Goal: Information Seeking & Learning: Learn about a topic

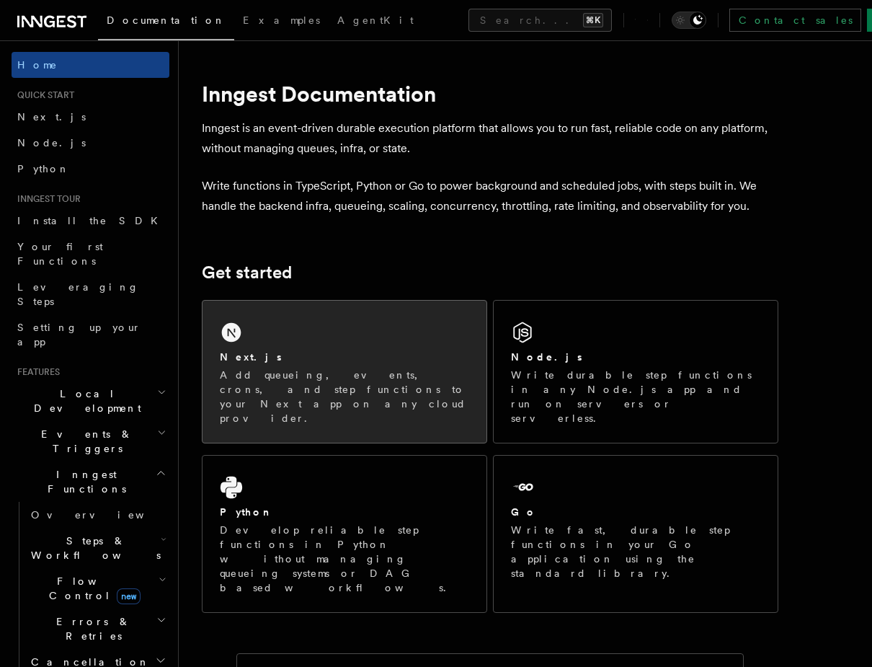
click at [319, 360] on div "Next.js" at bounding box center [344, 356] width 249 height 15
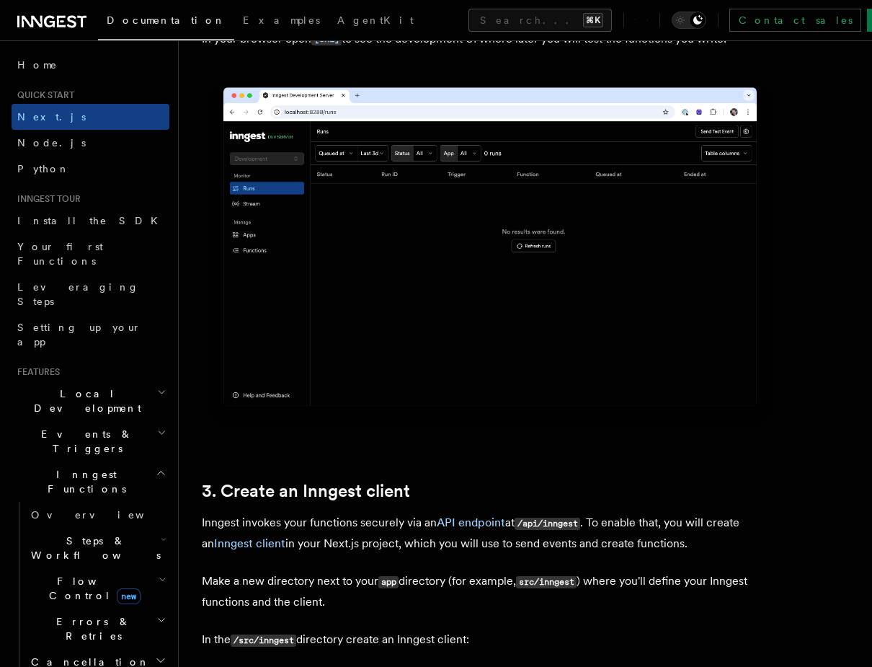
scroll to position [1291, 0]
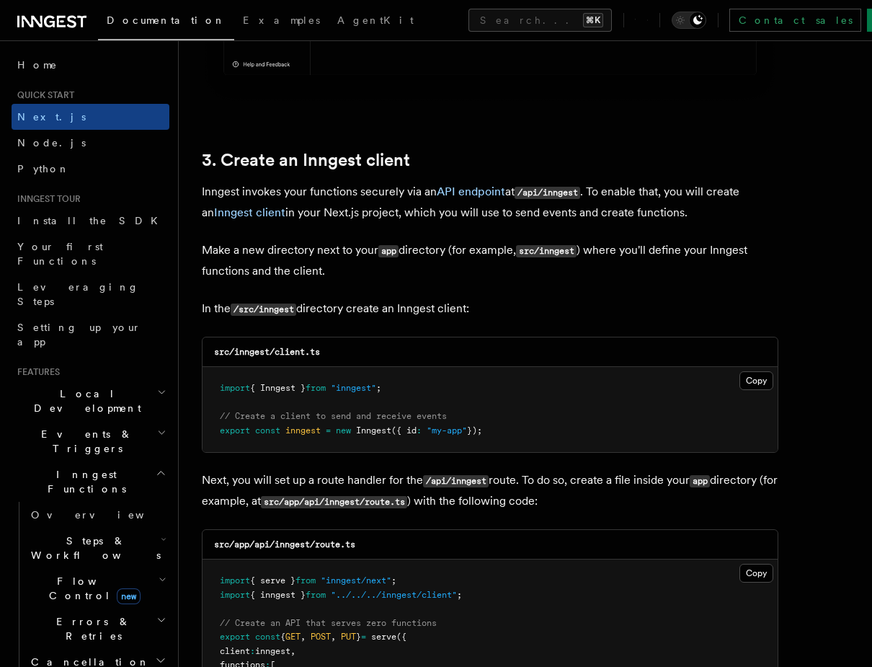
click at [380, 380] on pre "import { Inngest } from "inngest" ; // Create a client to send and receive even…" at bounding box center [489, 409] width 575 height 85
click at [406, 373] on pre "import { Inngest } from "inngest" ; // Create a client to send and receive even…" at bounding box center [489, 409] width 575 height 85
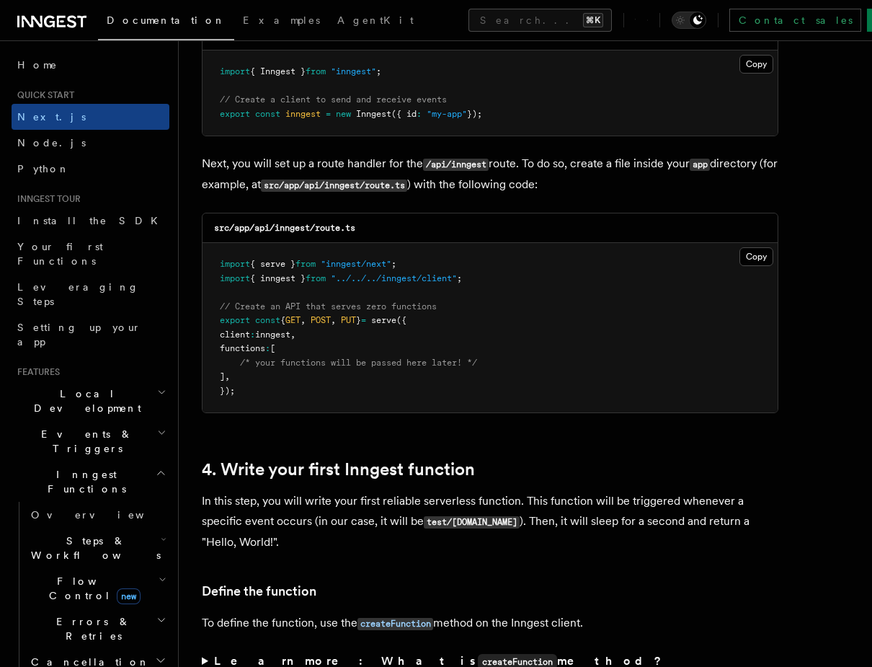
click at [409, 368] on span "/* your functions will be passed here later! */" at bounding box center [358, 362] width 237 height 10
click at [407, 382] on pre "import { serve } from "inngest/next" ; import { inngest } from "../../../innges…" at bounding box center [489, 327] width 575 height 169
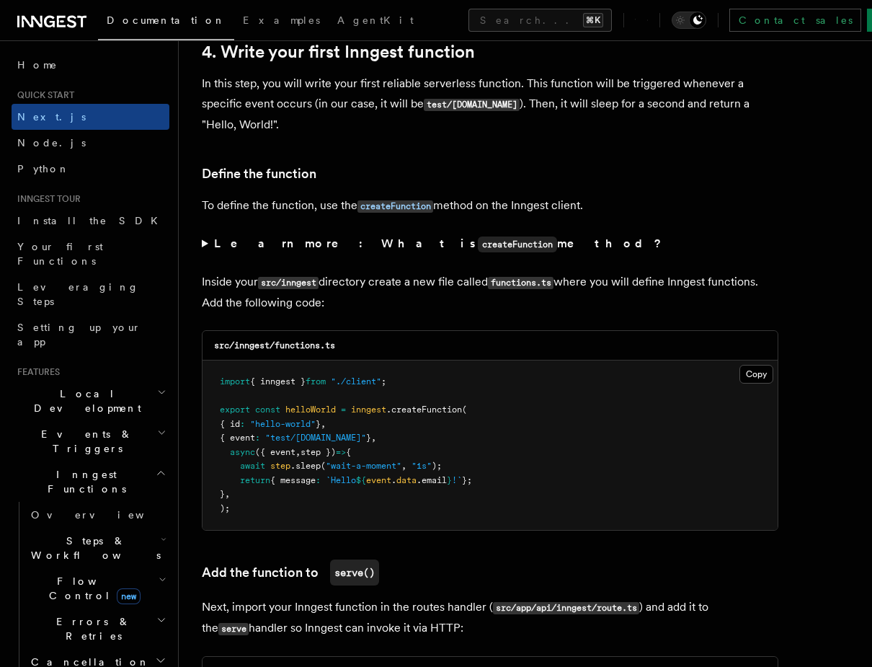
scroll to position [2346, 0]
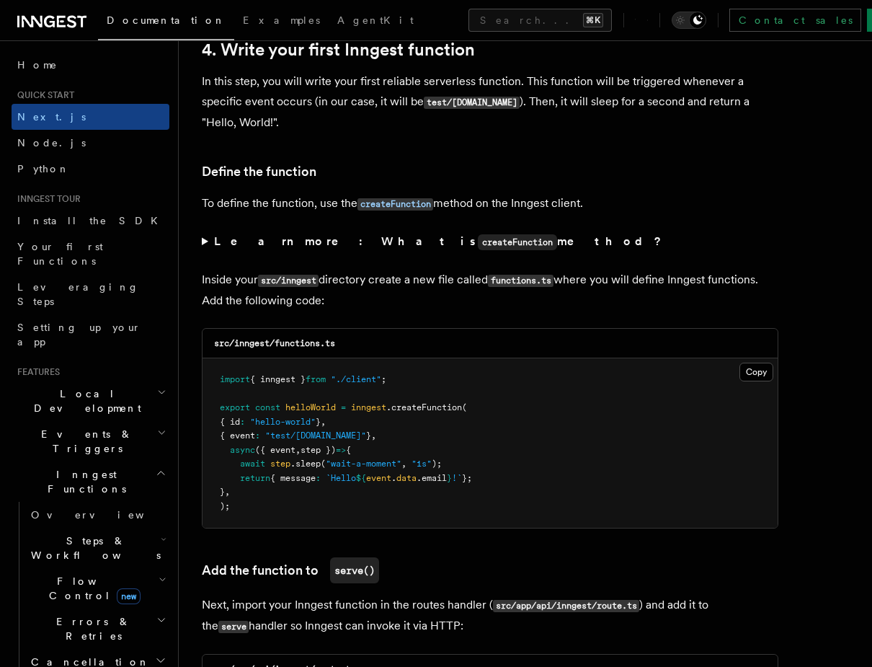
click at [406, 382] on pre "import { inngest } from "./client" ; export const helloWorld = inngest .createF…" at bounding box center [489, 442] width 575 height 169
click at [423, 418] on pre "import { inngest } from "./client" ; export const helloWorld = inngest .createF…" at bounding box center [489, 442] width 575 height 169
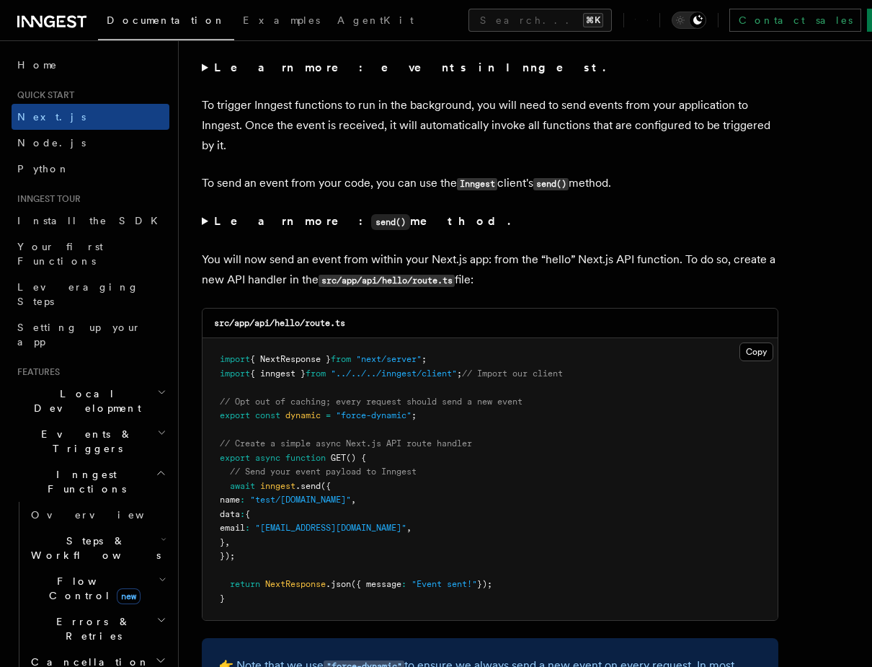
scroll to position [7389, 0]
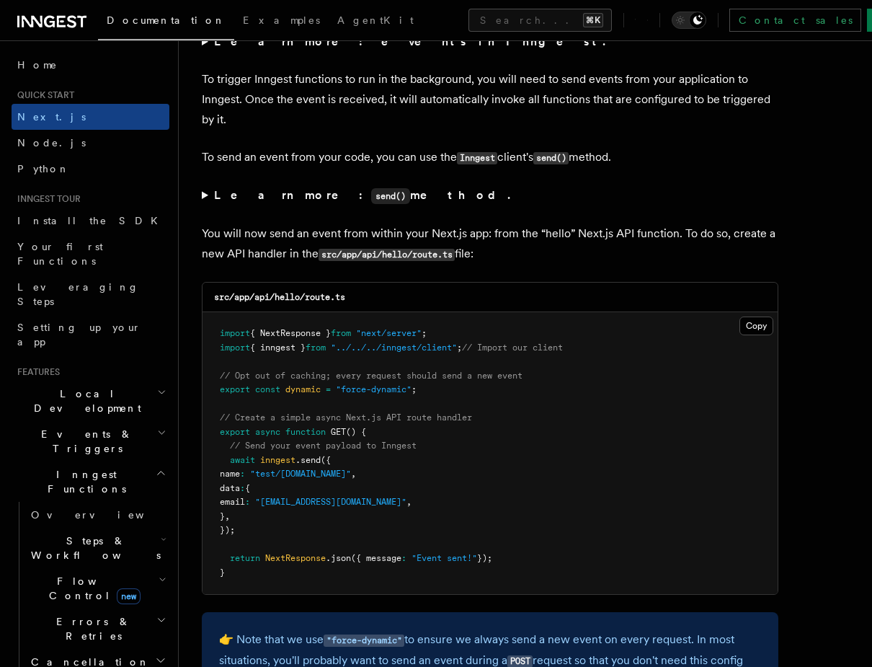
click at [334, 507] on span ""testUser@example.com"" at bounding box center [330, 502] width 151 height 10
click at [331, 522] on pre "import { NextResponse } from "next/server" ; import { inngest } from "../../../…" at bounding box center [489, 453] width 575 height 282
click at [347, 489] on pre "import { NextResponse } from "next/server" ; import { inngest } from "../../../…" at bounding box center [489, 453] width 575 height 282
click at [340, 534] on pre "import { NextResponse } from "next/server" ; import { inngest } from "../../../…" at bounding box center [489, 453] width 575 height 282
click at [322, 507] on span ""testUser@example.com"" at bounding box center [330, 502] width 151 height 10
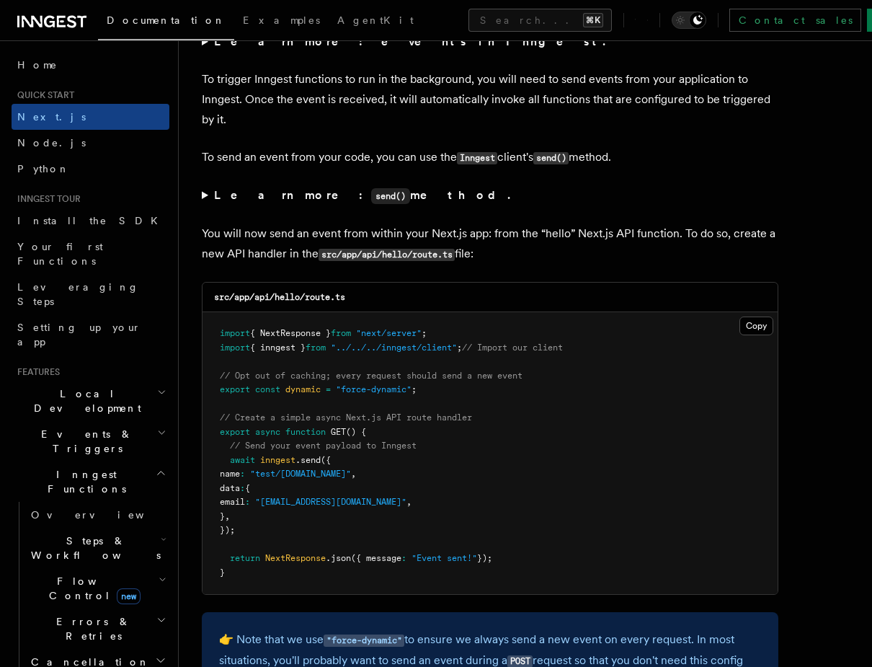
click at [321, 528] on pre "import { NextResponse } from "next/server" ; import { inngest } from "../../../…" at bounding box center [489, 453] width 575 height 282
click at [341, 507] on span ""testUser@example.com"" at bounding box center [330, 502] width 151 height 10
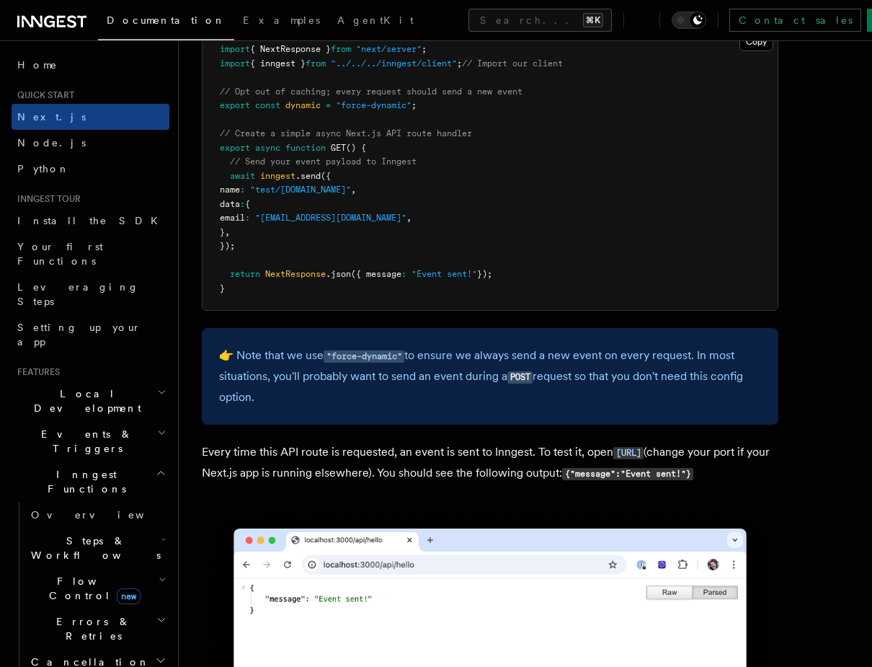
scroll to position [7687, 0]
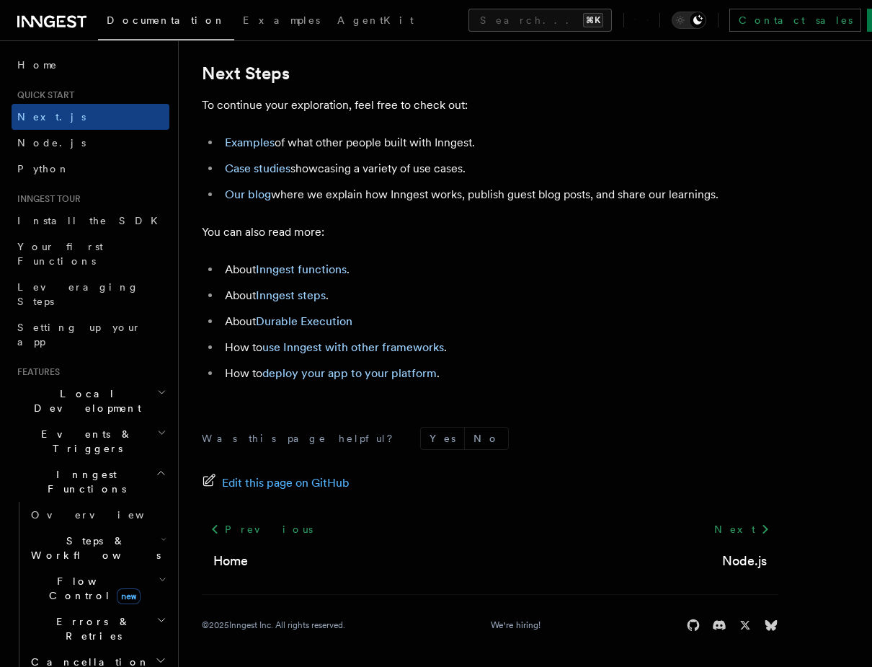
scroll to position [9048, 0]
click at [467, 358] on ul "About Inngest functions . About Inngest steps . About Durable Execution How to …" at bounding box center [490, 321] width 576 height 124
click at [489, 306] on ul "About Inngest functions . About Inngest steps . About Durable Execution How to …" at bounding box center [490, 321] width 576 height 124
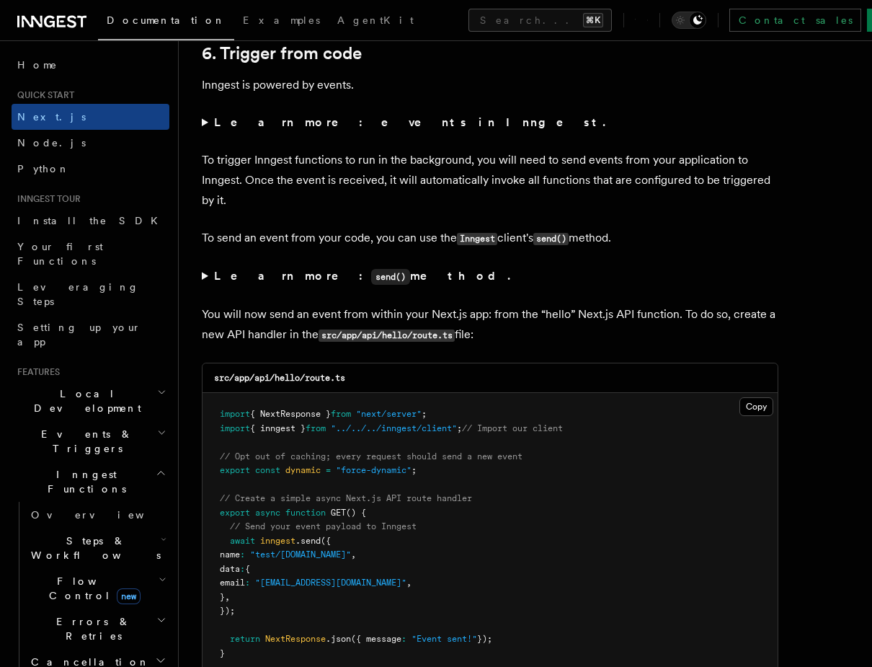
scroll to position [7304, 0]
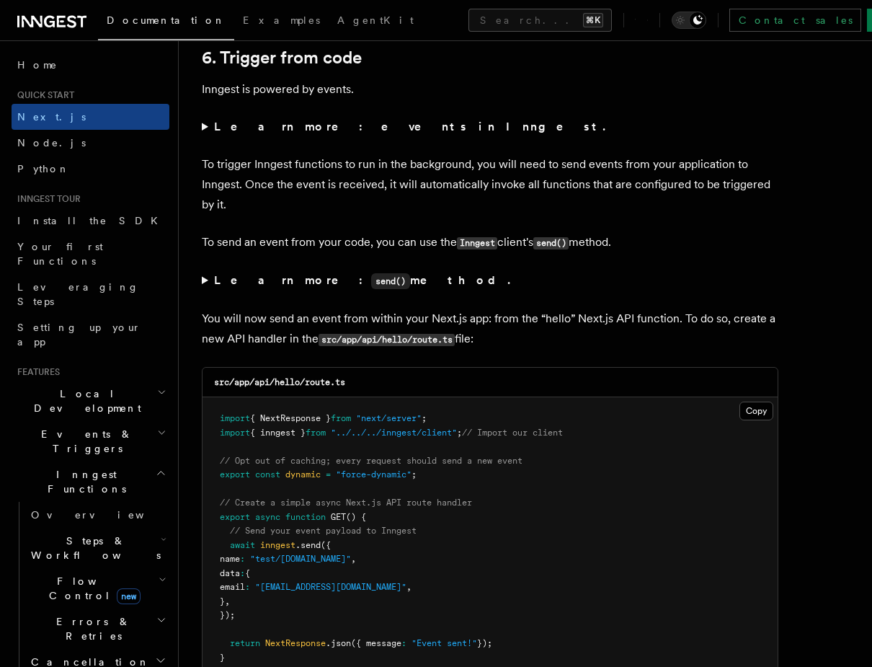
click at [491, 283] on summary "Learn more: send() method." at bounding box center [490, 280] width 576 height 21
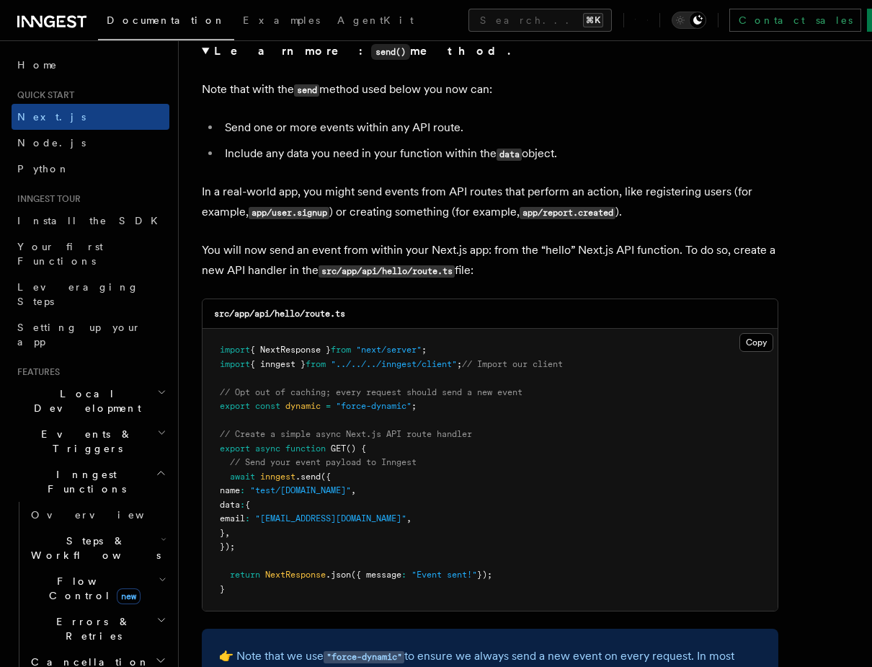
scroll to position [7548, 0]
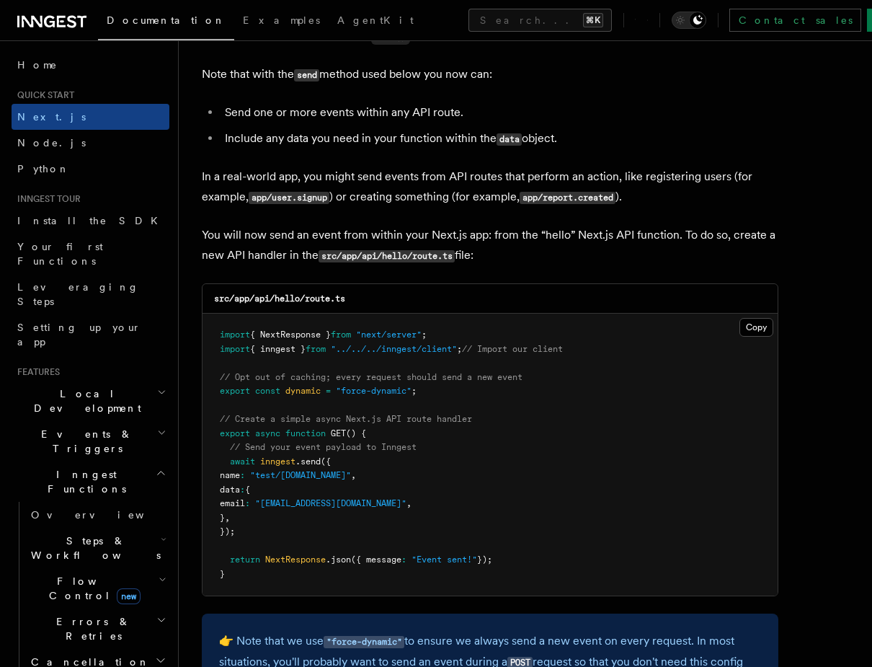
click at [307, 500] on pre "import { NextResponse } from "next/server" ; import { inngest } from "../../../…" at bounding box center [489, 454] width 575 height 282
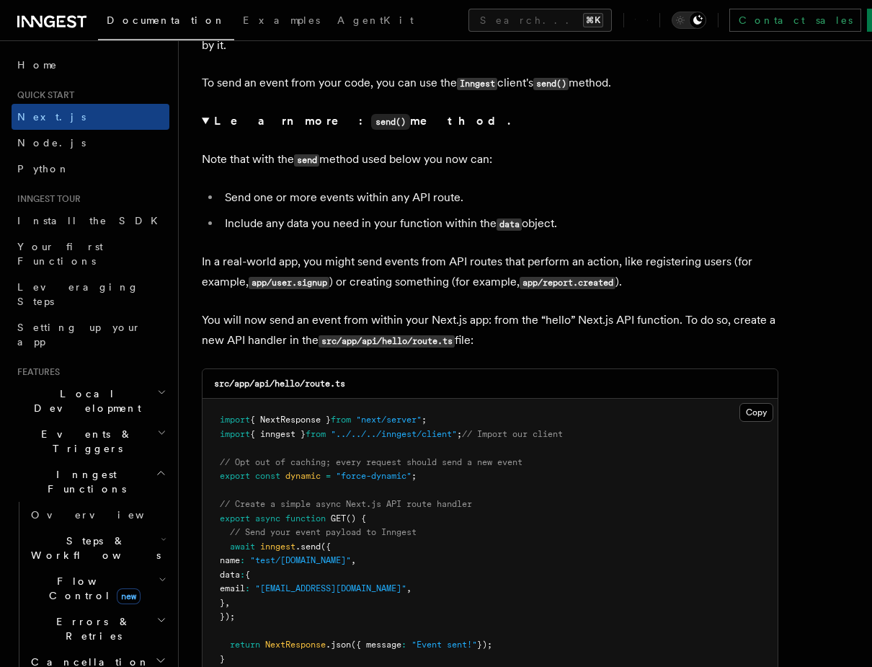
scroll to position [7463, 0]
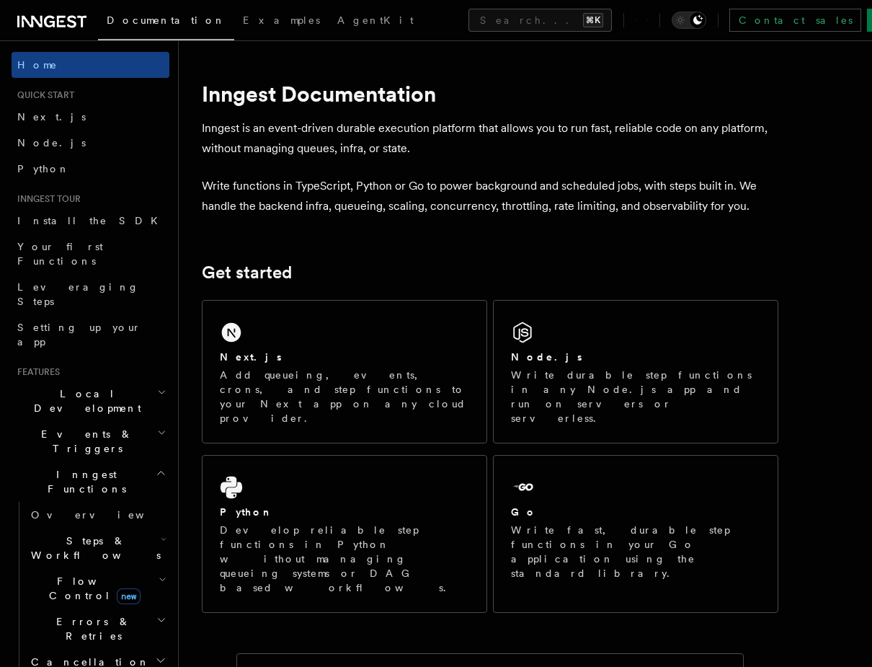
click at [71, 421] on h2 "Events & Triggers" at bounding box center [91, 441] width 158 height 40
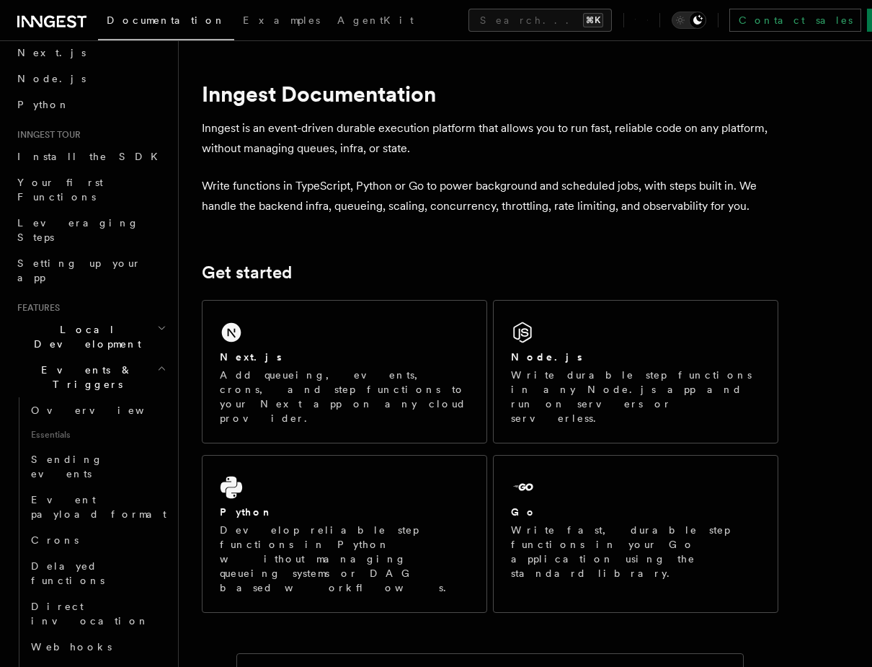
scroll to position [66, 0]
click at [73, 451] on span "Sending events" at bounding box center [67, 464] width 72 height 26
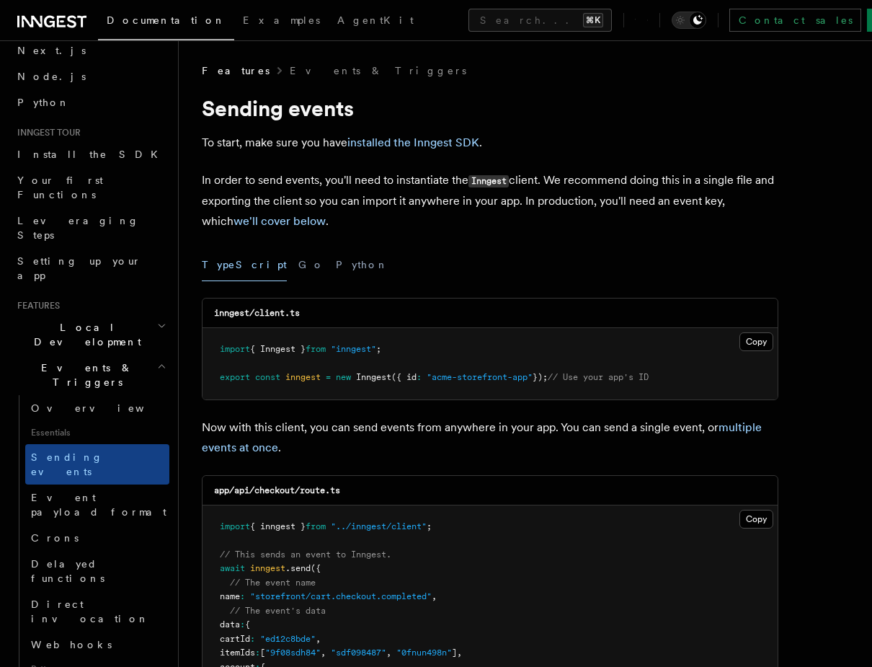
click at [354, 565] on pre "import { inngest } from "../inngest/client" ; // This sends an event to Inngest…" at bounding box center [489, 632] width 575 height 254
click at [375, 553] on span "// This sends an event to Inngest." at bounding box center [306, 554] width 172 height 10
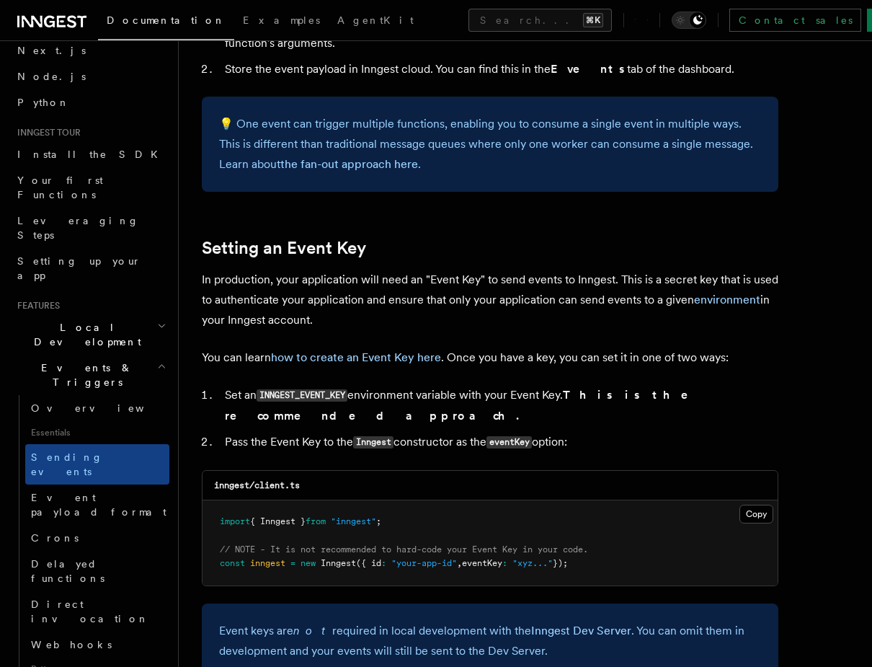
scroll to position [927, 0]
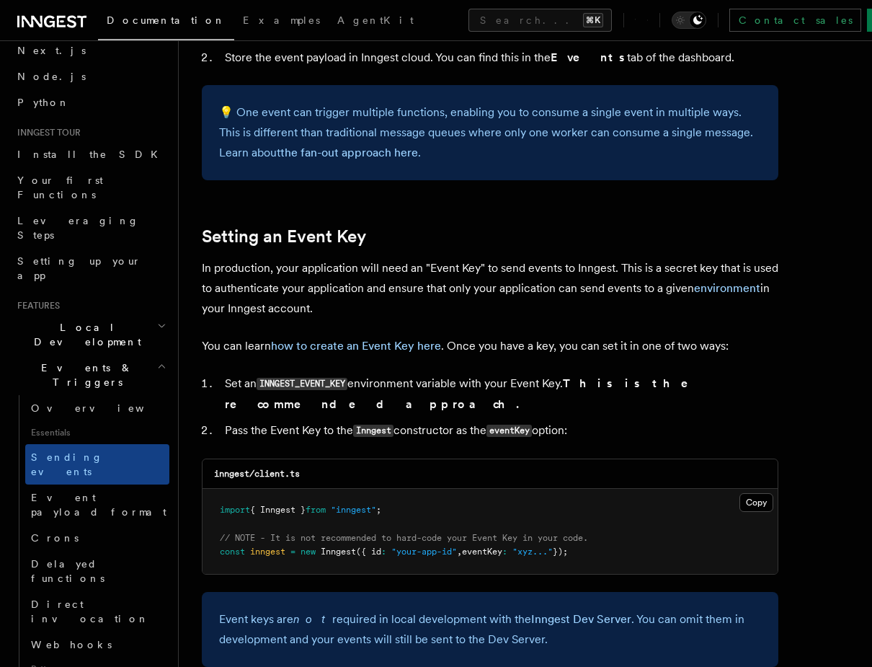
click at [382, 546] on pre "import { Inngest } from "inngest" ; // NOTE - It is not recommended to hard-cod…" at bounding box center [489, 531] width 575 height 85
click at [383, 546] on pre "import { Inngest } from "inngest" ; // NOTE - It is not recommended to hard-cod…" at bounding box center [489, 531] width 575 height 85
click at [383, 539] on pre "import { Inngest } from "inngest" ; // NOTE - It is not recommended to hard-cod…" at bounding box center [489, 531] width 575 height 85
click at [384, 533] on span "// NOTE - It is not recommended to hard-code your Event Key in your code." at bounding box center [404, 538] width 368 height 10
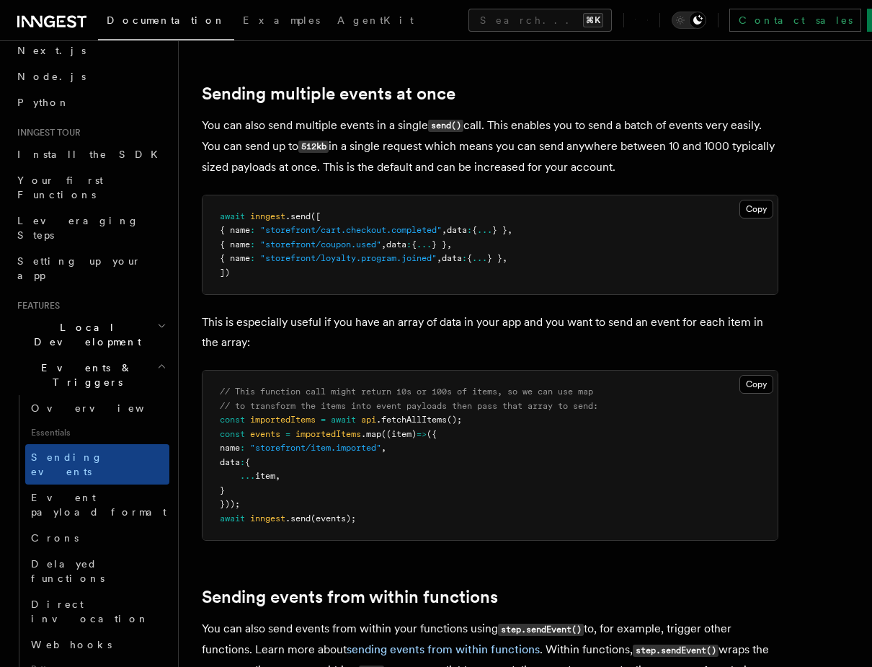
scroll to position [1700, 0]
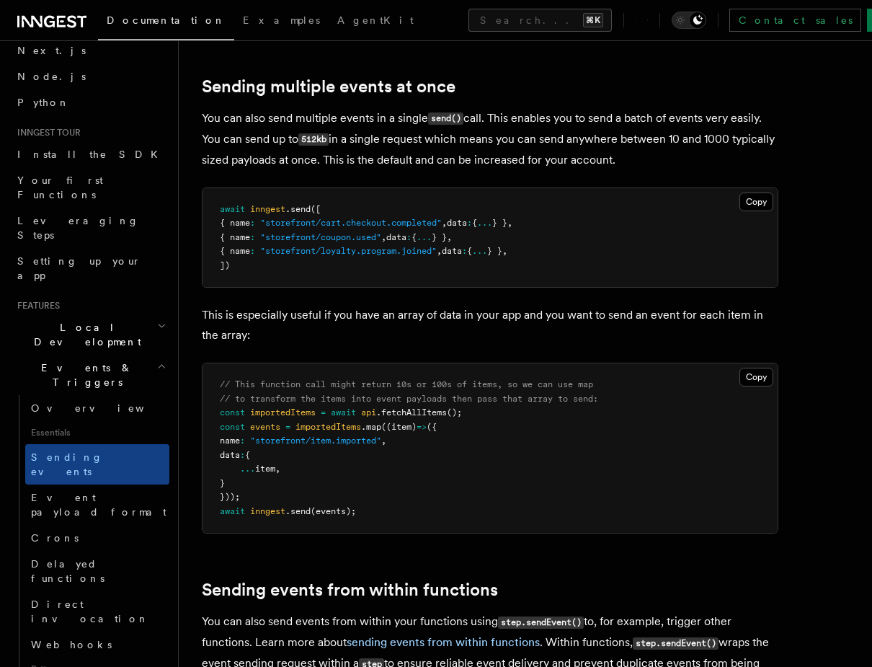
click at [327, 450] on pre "// This function call might return 10s or 100s of items, so we can use map // t…" at bounding box center [489, 447] width 575 height 169
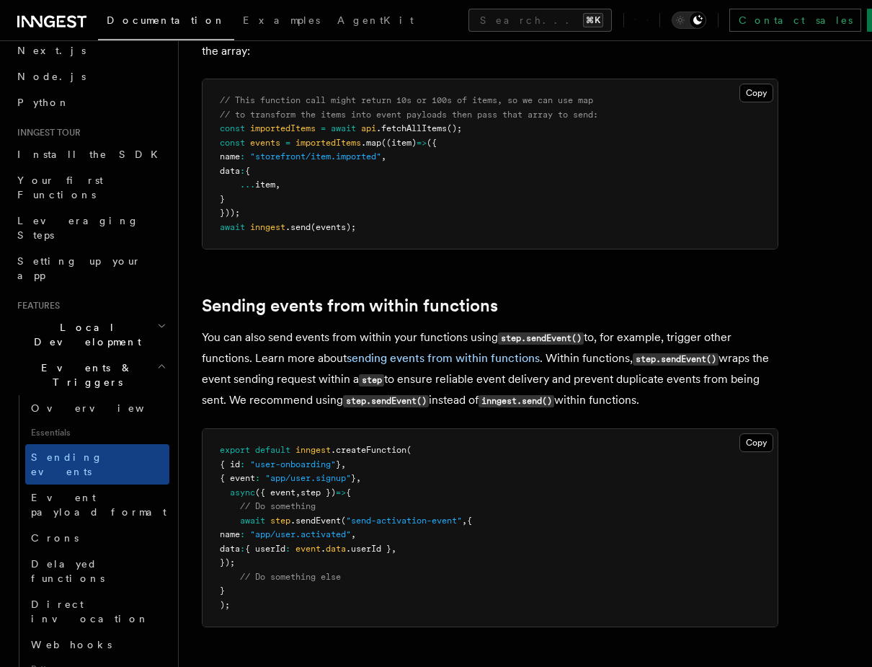
scroll to position [1992, 0]
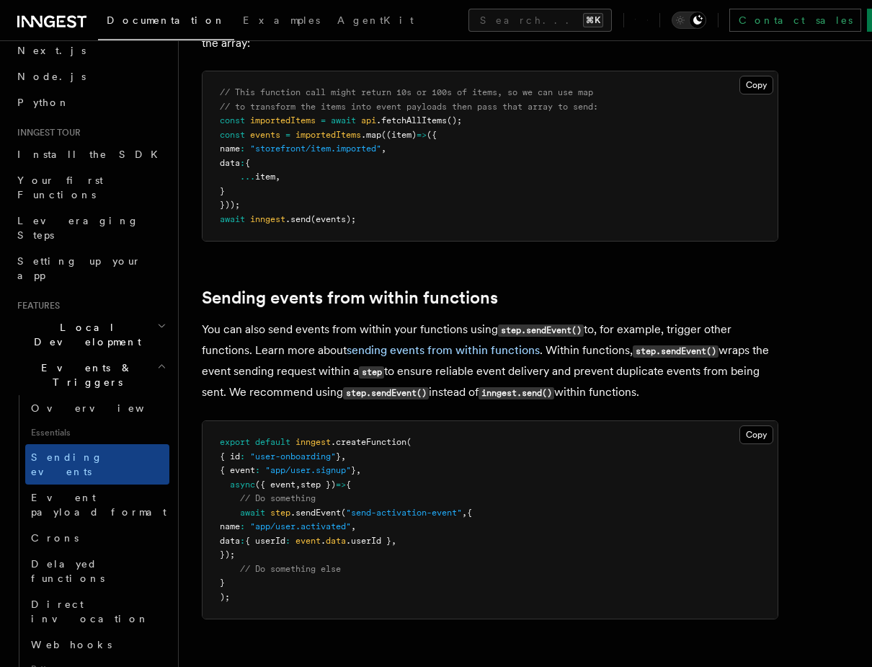
click at [327, 465] on span ""app/user.signup"" at bounding box center [308, 470] width 86 height 10
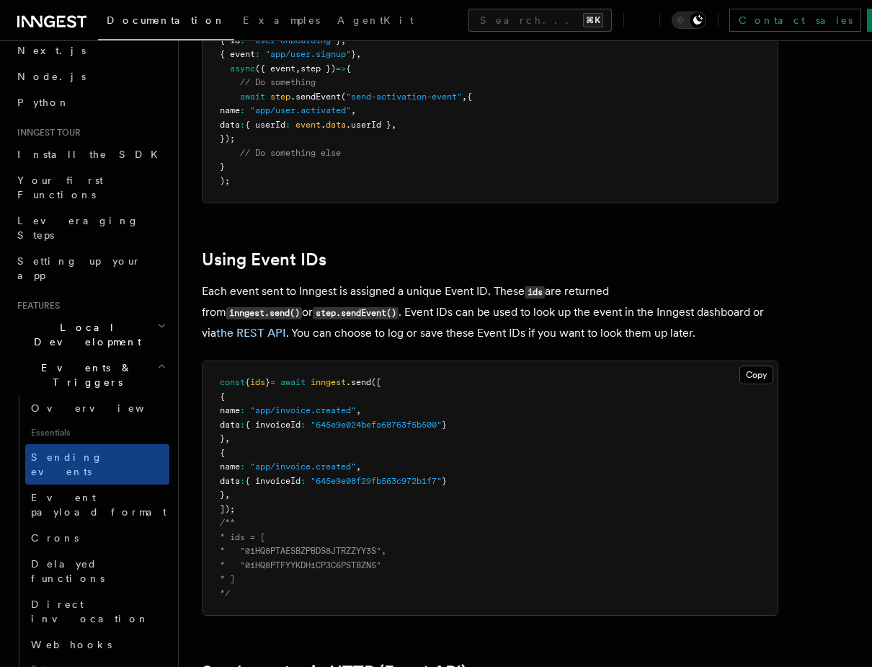
scroll to position [2418, 0]
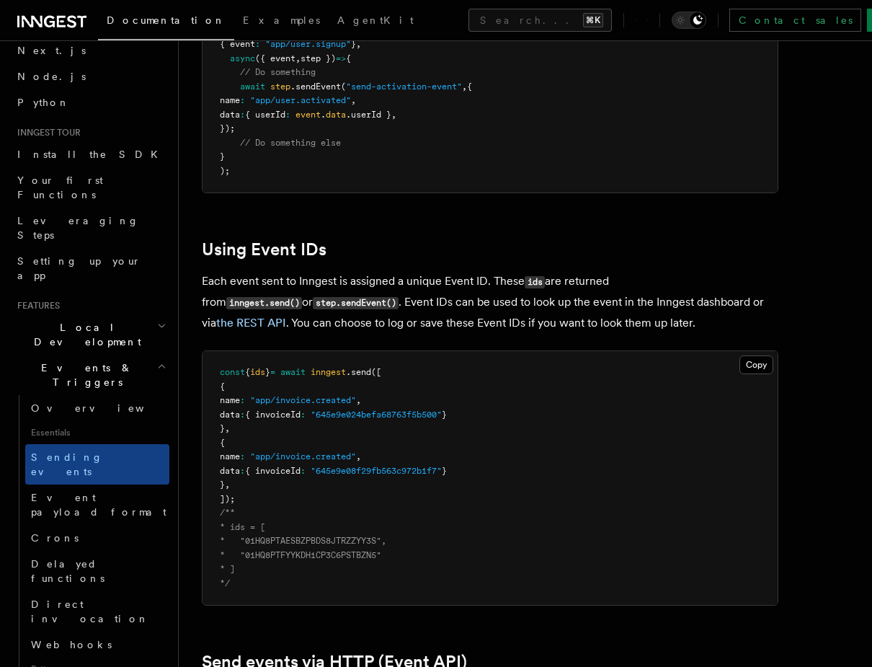
click at [327, 450] on pre "const { ids } = await inngest .send ([ { name : "app/invoice.created" , data : …" at bounding box center [489, 478] width 575 height 254
click at [337, 428] on pre "const { ids } = await inngest .send ([ { name : "app/invoice.created" , data : …" at bounding box center [489, 478] width 575 height 254
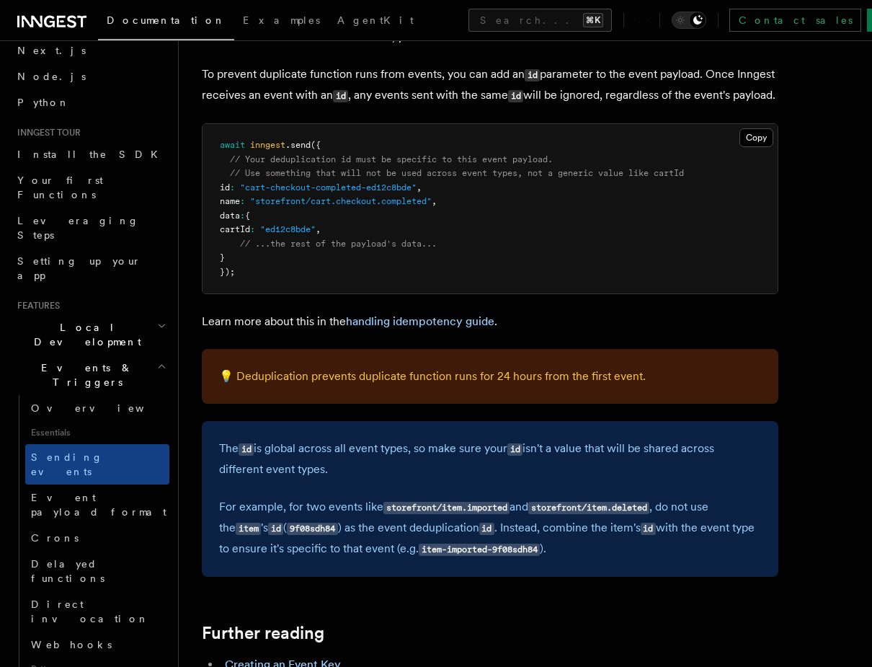
scroll to position [3741, 0]
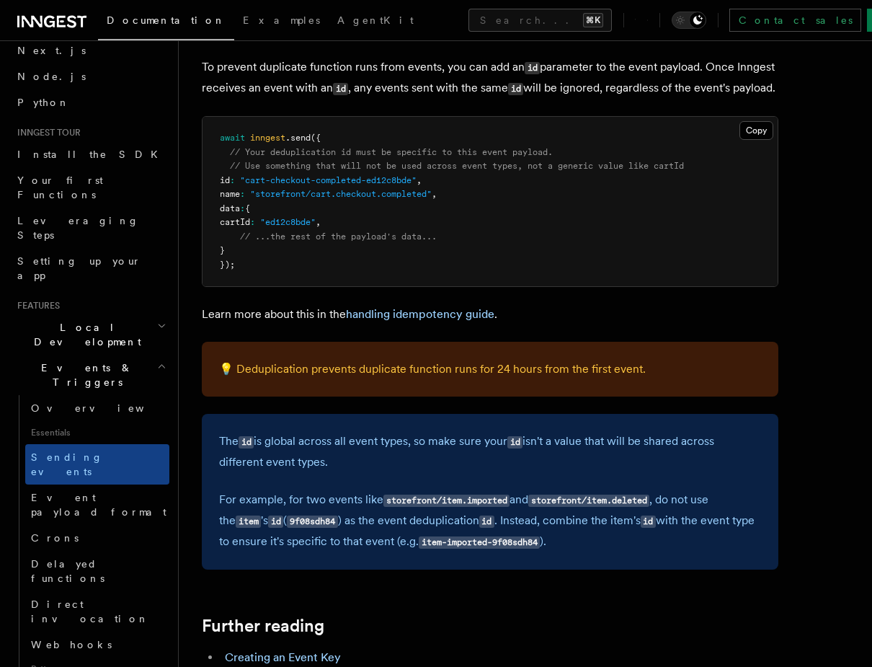
click at [369, 468] on p "The id is global across all event types, so make sure your id isn't a value tha…" at bounding box center [490, 451] width 542 height 41
click at [370, 467] on p "The id is global across all event types, so make sure your id isn't a value tha…" at bounding box center [490, 451] width 542 height 41
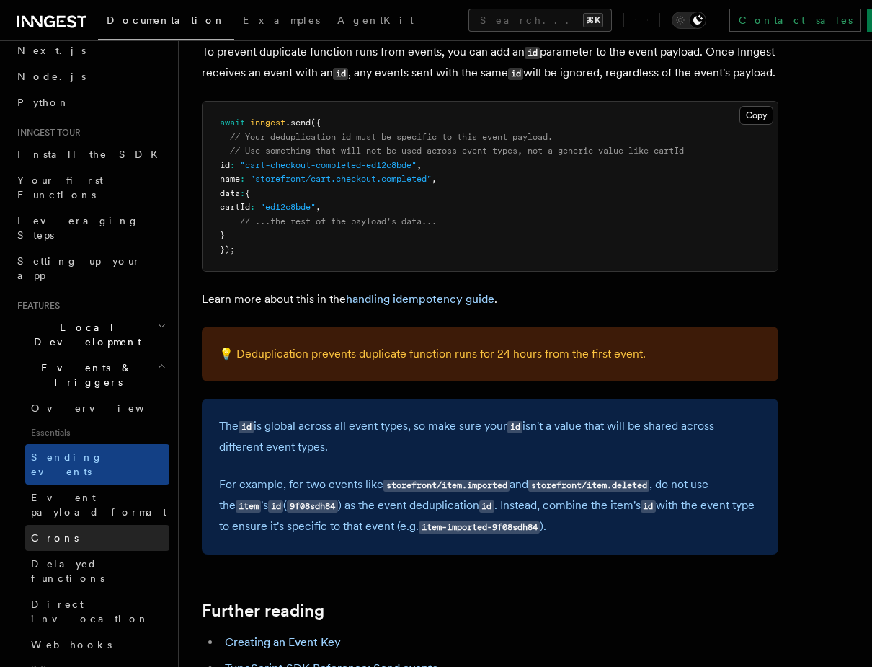
scroll to position [3770, 0]
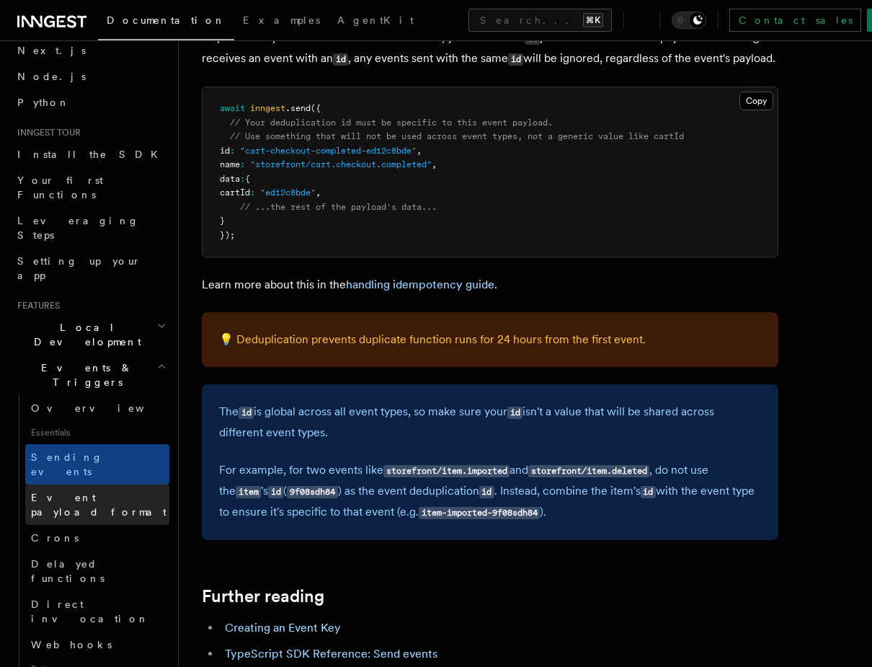
click at [87, 491] on span "Event payload format" at bounding box center [98, 504] width 135 height 26
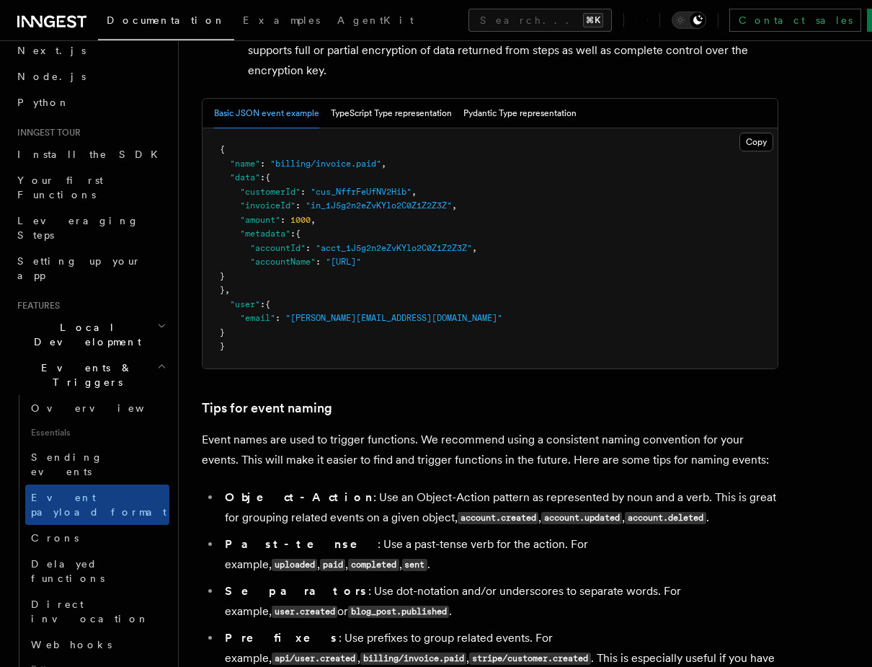
scroll to position [587, 0]
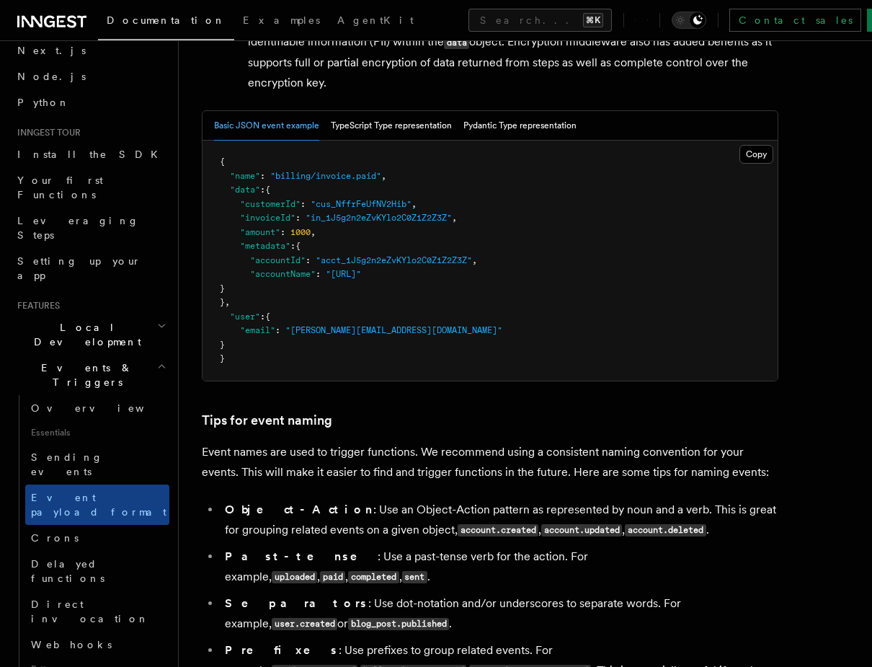
click at [455, 428] on h3 "Tips for event naming" at bounding box center [490, 420] width 576 height 20
click at [386, 132] on button "TypeScript Type representation" at bounding box center [391, 126] width 121 height 30
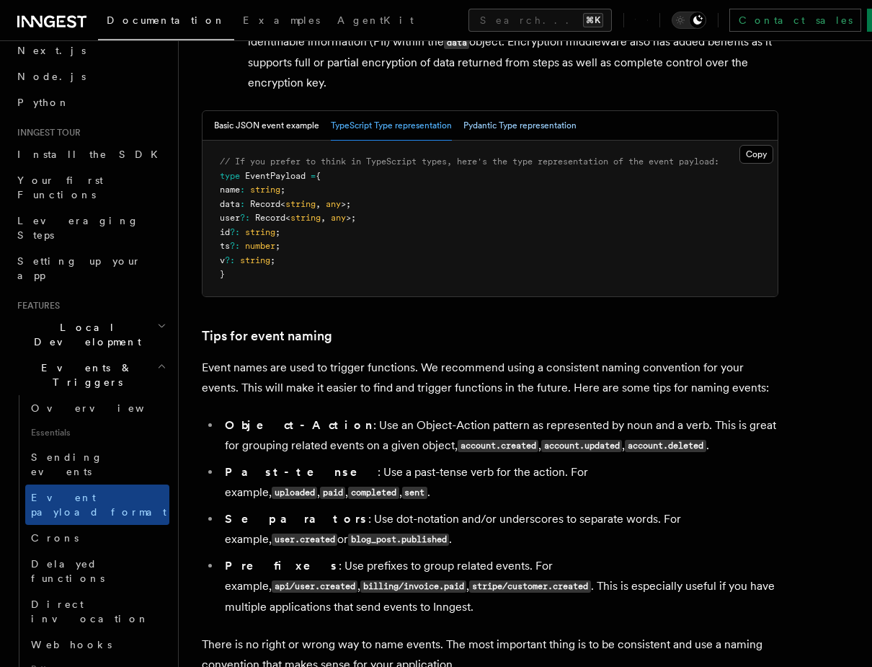
click at [527, 135] on button "Pydantic Type representation" at bounding box center [519, 126] width 113 height 30
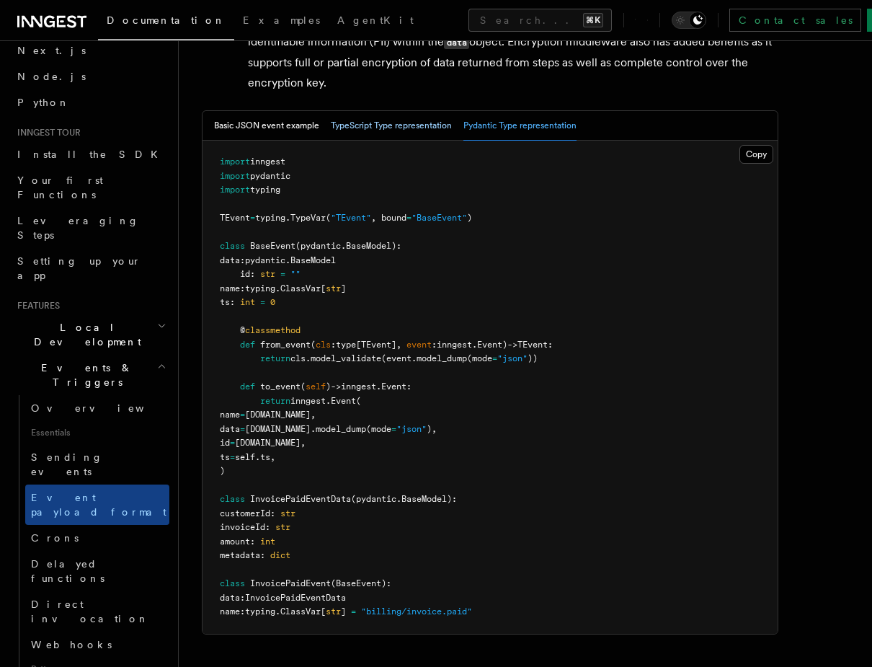
click at [388, 123] on button "TypeScript Type representation" at bounding box center [391, 126] width 121 height 30
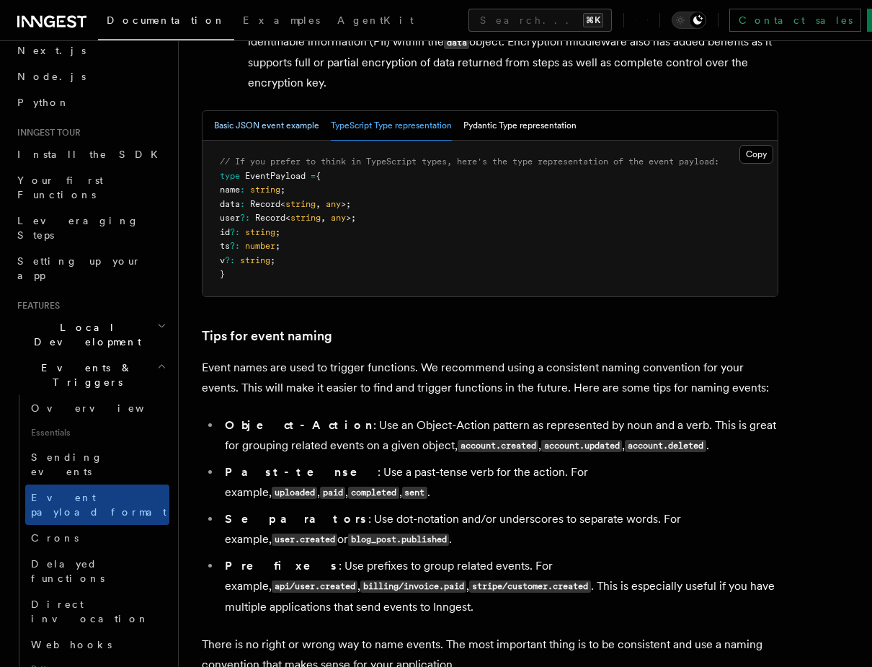
click at [276, 127] on button "Basic JSON event example" at bounding box center [266, 126] width 105 height 30
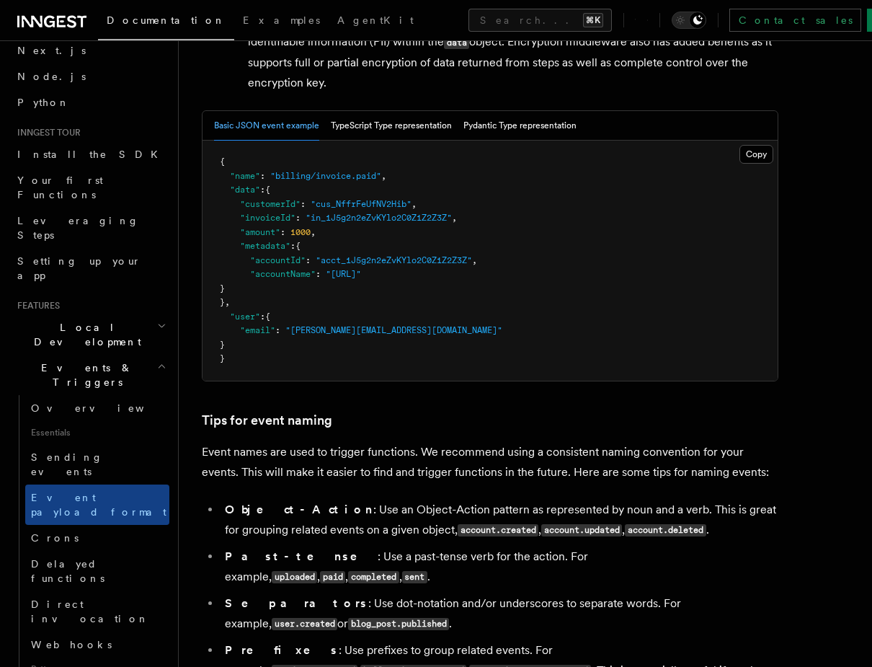
click at [403, 455] on p "Event names are used to trigger functions. We recommend using a consistent nami…" at bounding box center [490, 462] width 576 height 40
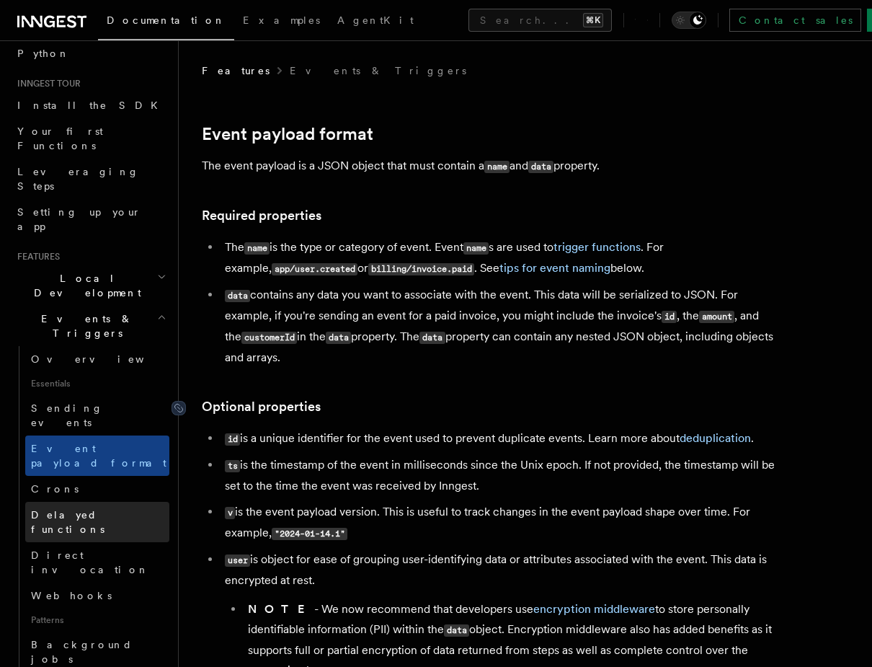
scroll to position [120, 0]
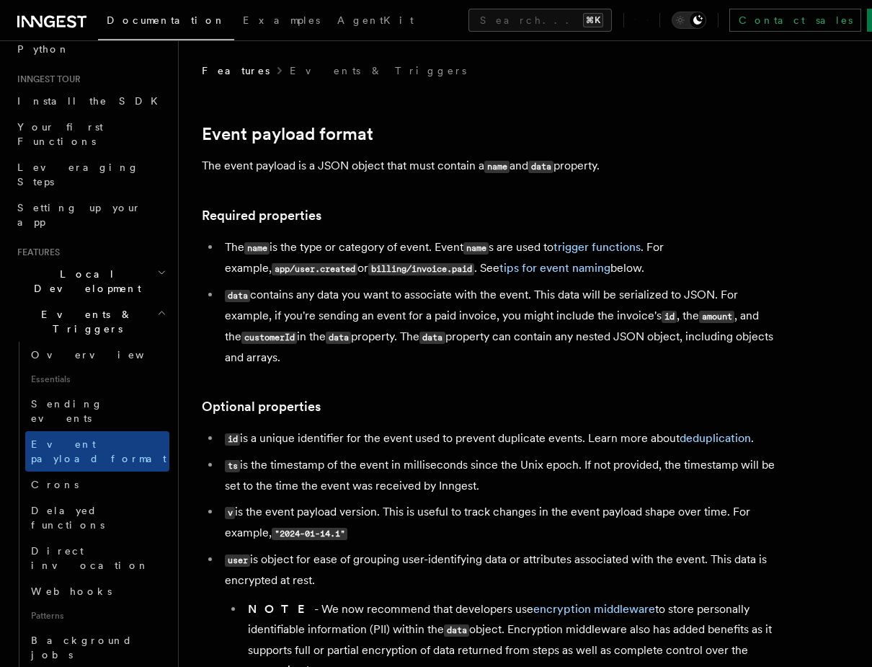
click at [125, 666] on link "Fan out" at bounding box center [97, 680] width 144 height 26
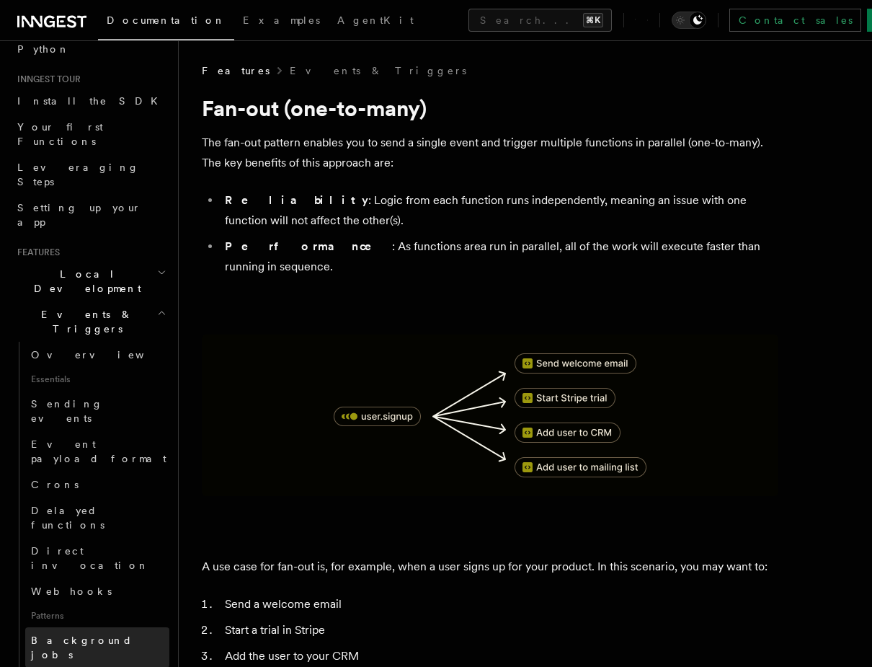
click at [124, 627] on link "Background jobs" at bounding box center [97, 647] width 144 height 40
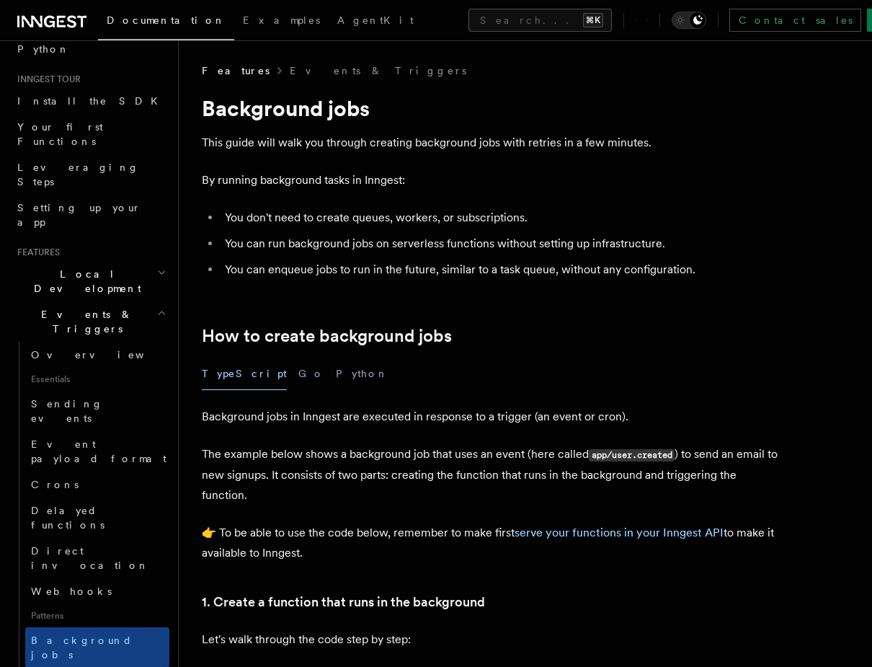
click at [517, 470] on p "The example below shows a background job that uses an event (here called app/us…" at bounding box center [490, 474] width 576 height 61
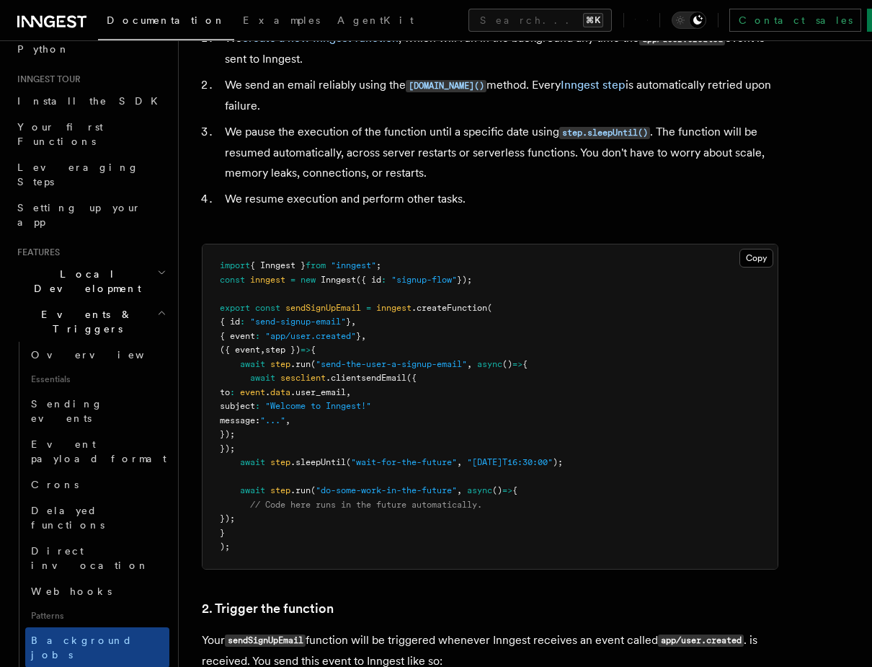
scroll to position [644, 0]
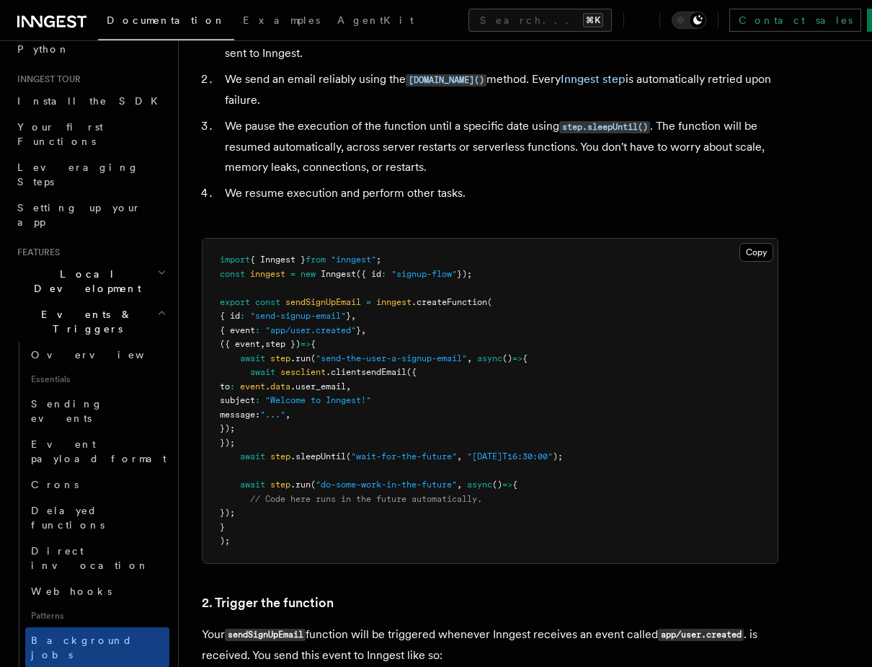
click at [517, 470] on pre "import { Inngest } from "inngest" ; const inngest = new Inngest ({ id : "signup…" at bounding box center [489, 401] width 575 height 324
click at [513, 439] on pre "import { Inngest } from "inngest" ; const inngest = new Inngest ({ id : "signup…" at bounding box center [489, 401] width 575 height 324
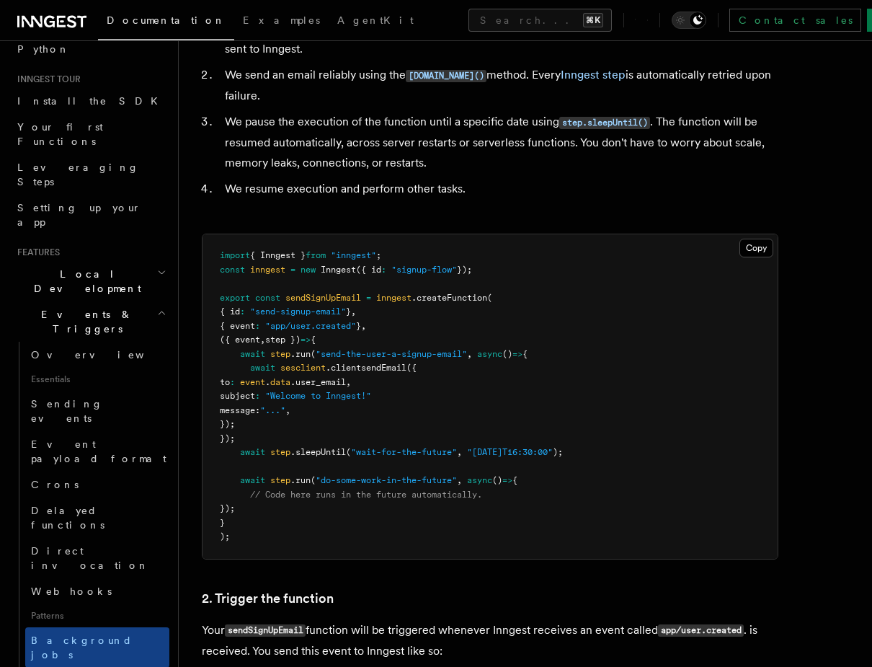
click at [513, 438] on pre "import { Inngest } from "inngest" ; const inngest = new Inngest ({ id : "signup…" at bounding box center [489, 396] width 575 height 324
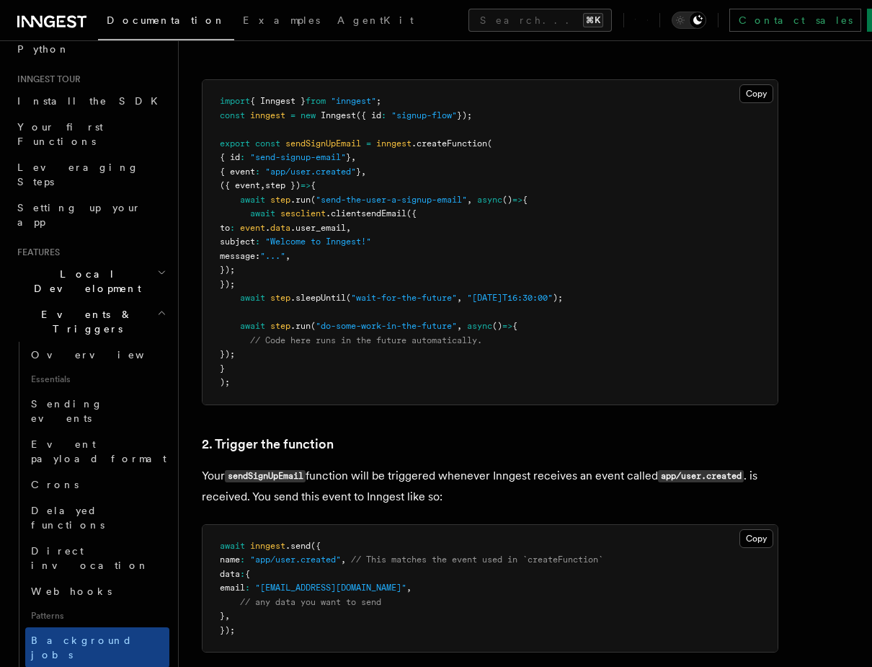
scroll to position [806, 0]
